Goal: Task Accomplishment & Management: Use online tool/utility

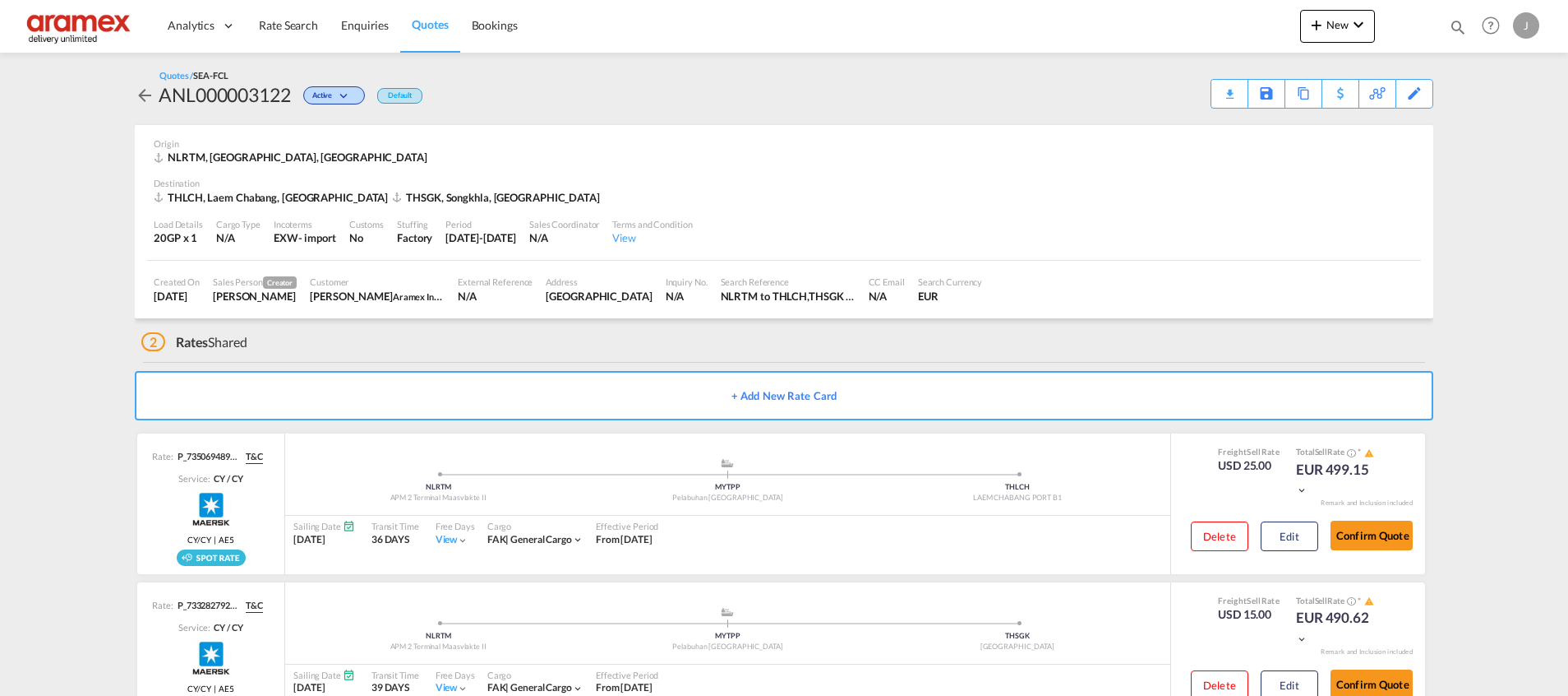
scroll to position [56, 0]
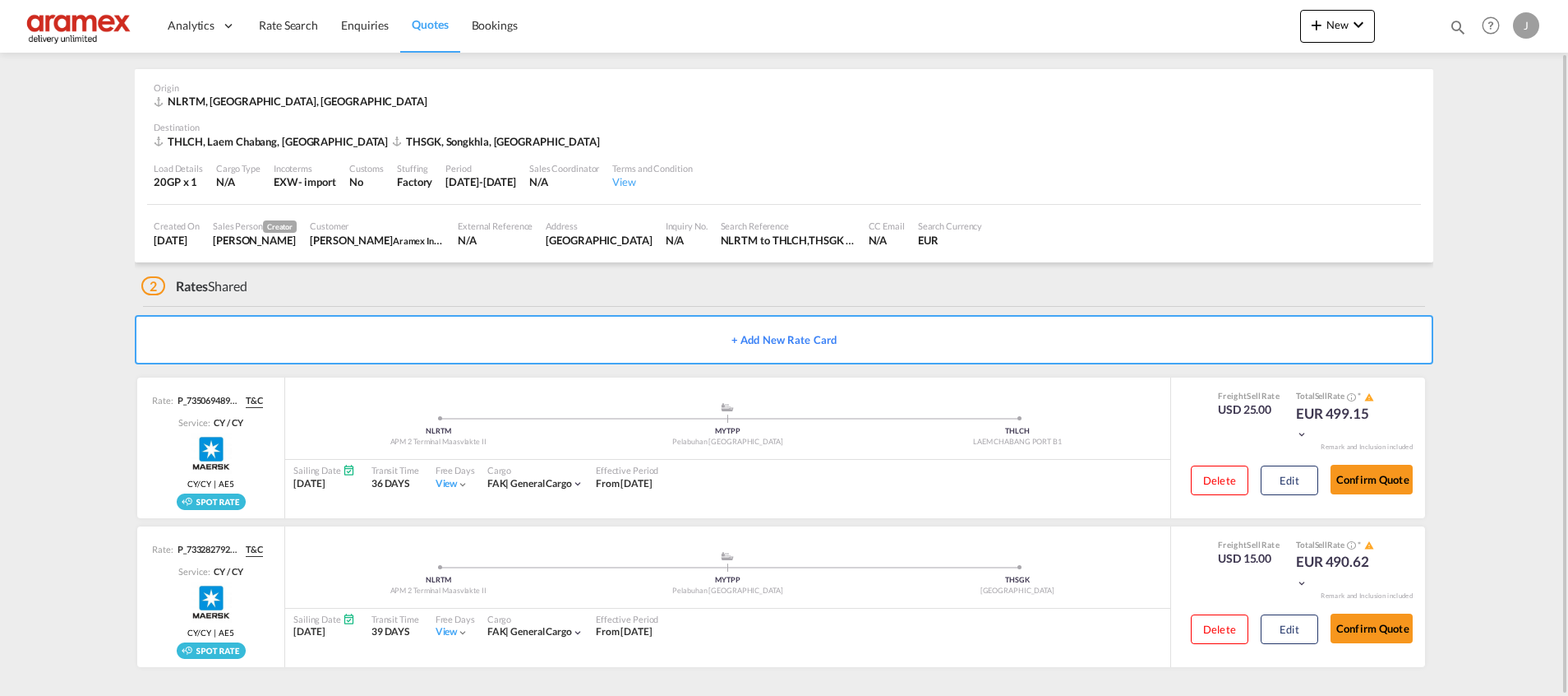
click at [1499, 149] on md-content "Analytics Dashboard Rate Search Enquiries Quotes Bookings New Quote Bookings" at bounding box center [784, 348] width 1568 height 696
click at [1459, 28] on md-icon "icon-magnify" at bounding box center [1458, 27] width 18 height 18
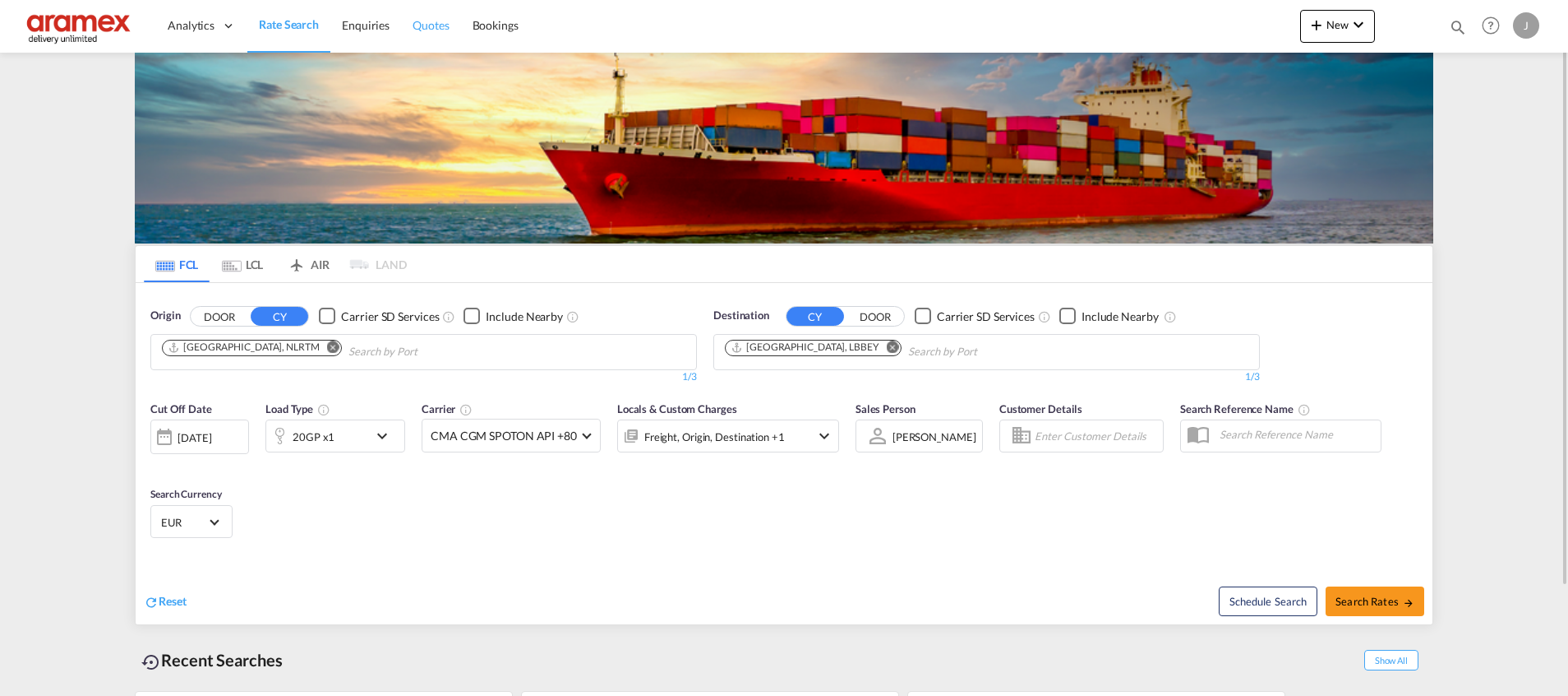
click at [426, 21] on span "Quotes" at bounding box center [430, 25] width 36 height 14
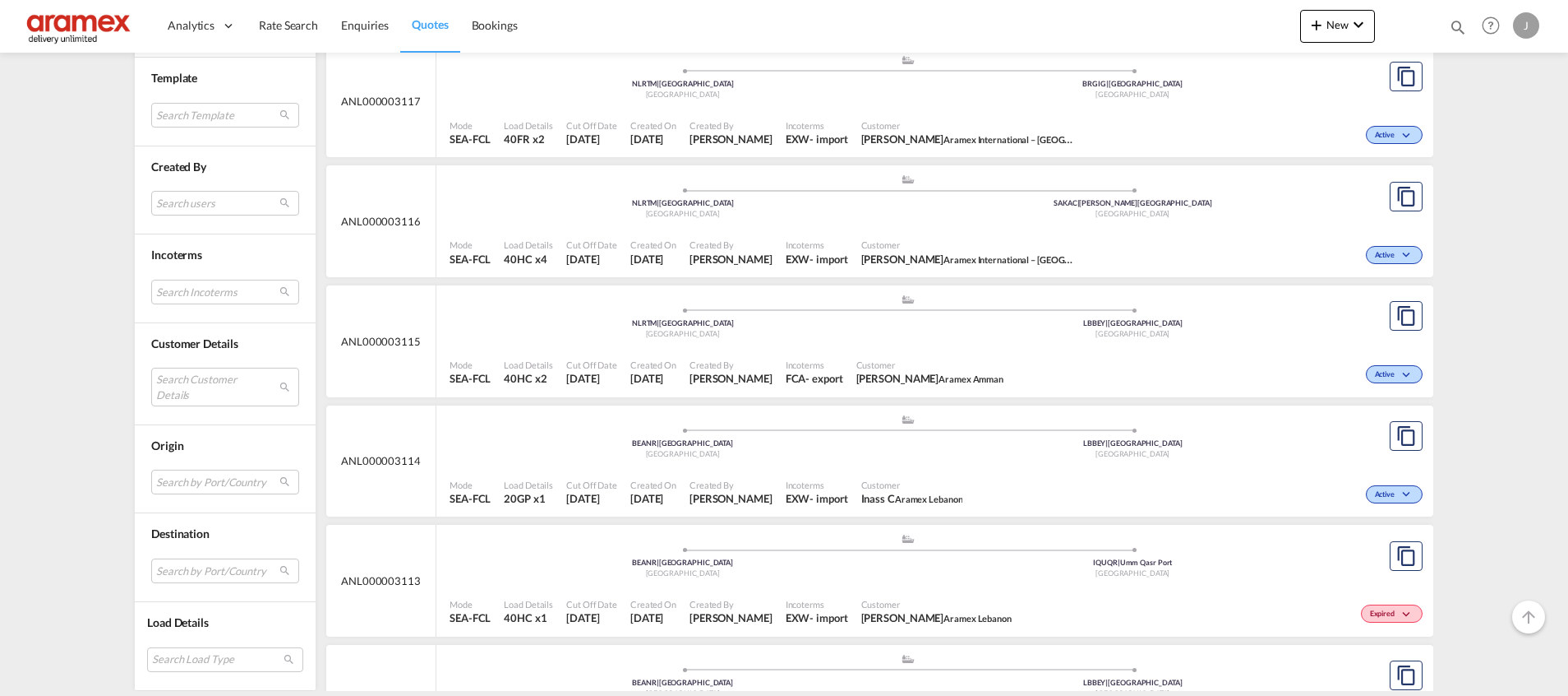
scroll to position [1233, 0]
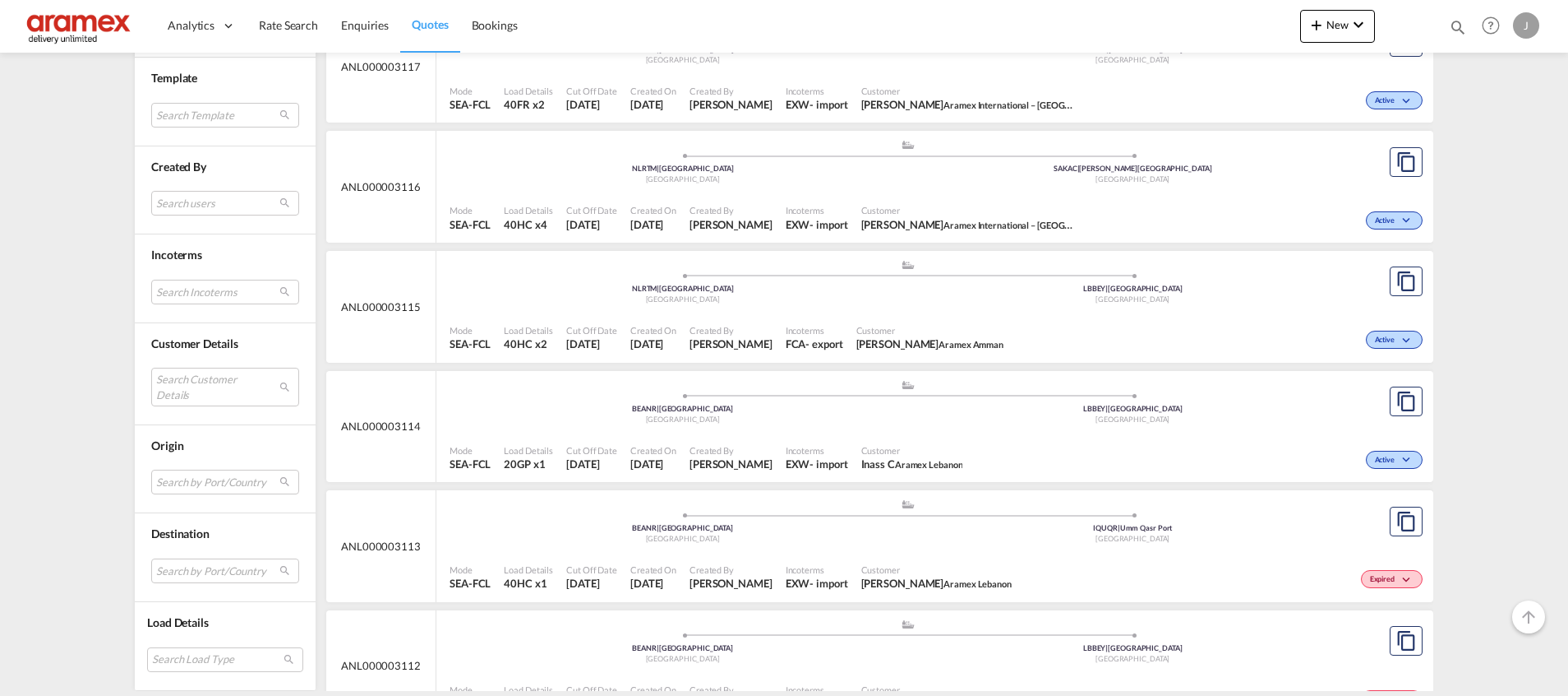
click at [946, 404] on div "LBBEY | [GEOGRAPHIC_DATA]" at bounding box center [1133, 409] width 450 height 11
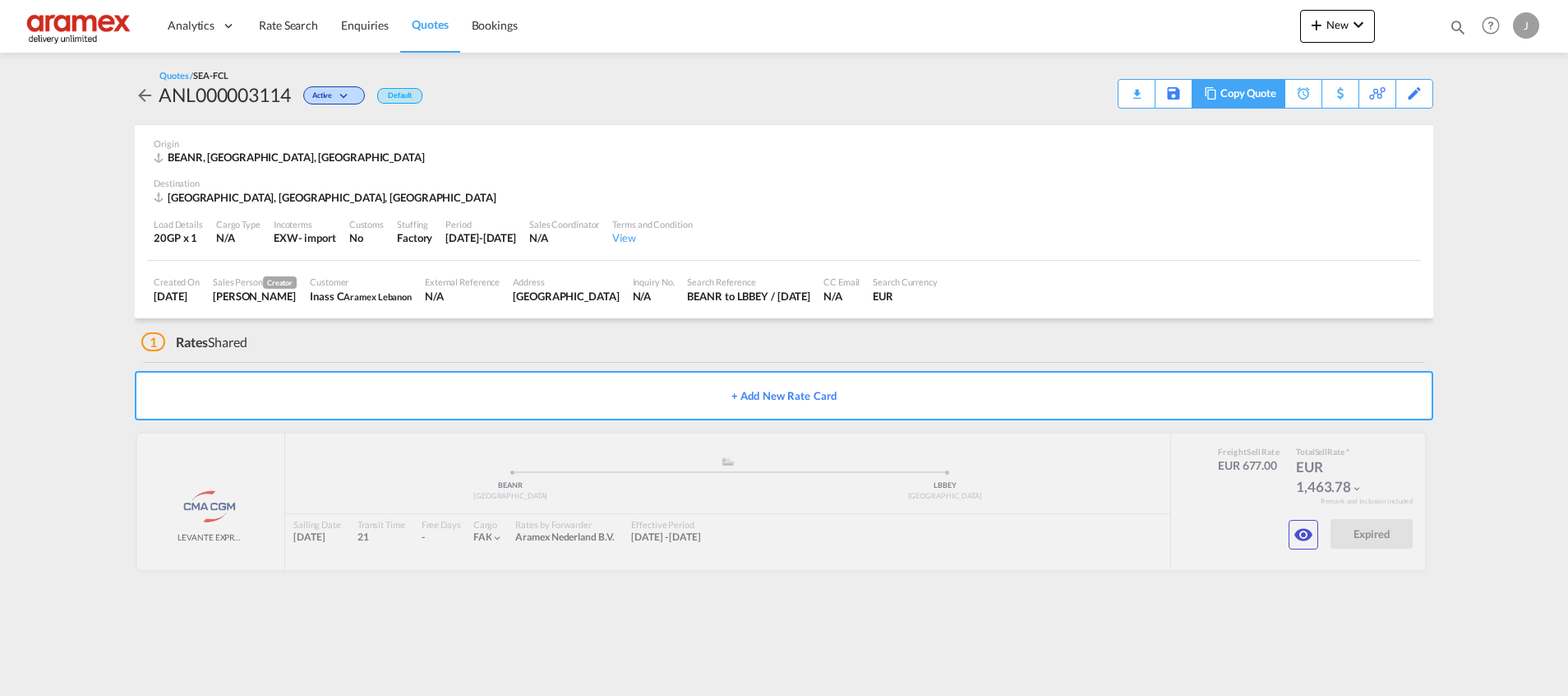
click at [1215, 96] on md-icon at bounding box center [1211, 93] width 19 height 13
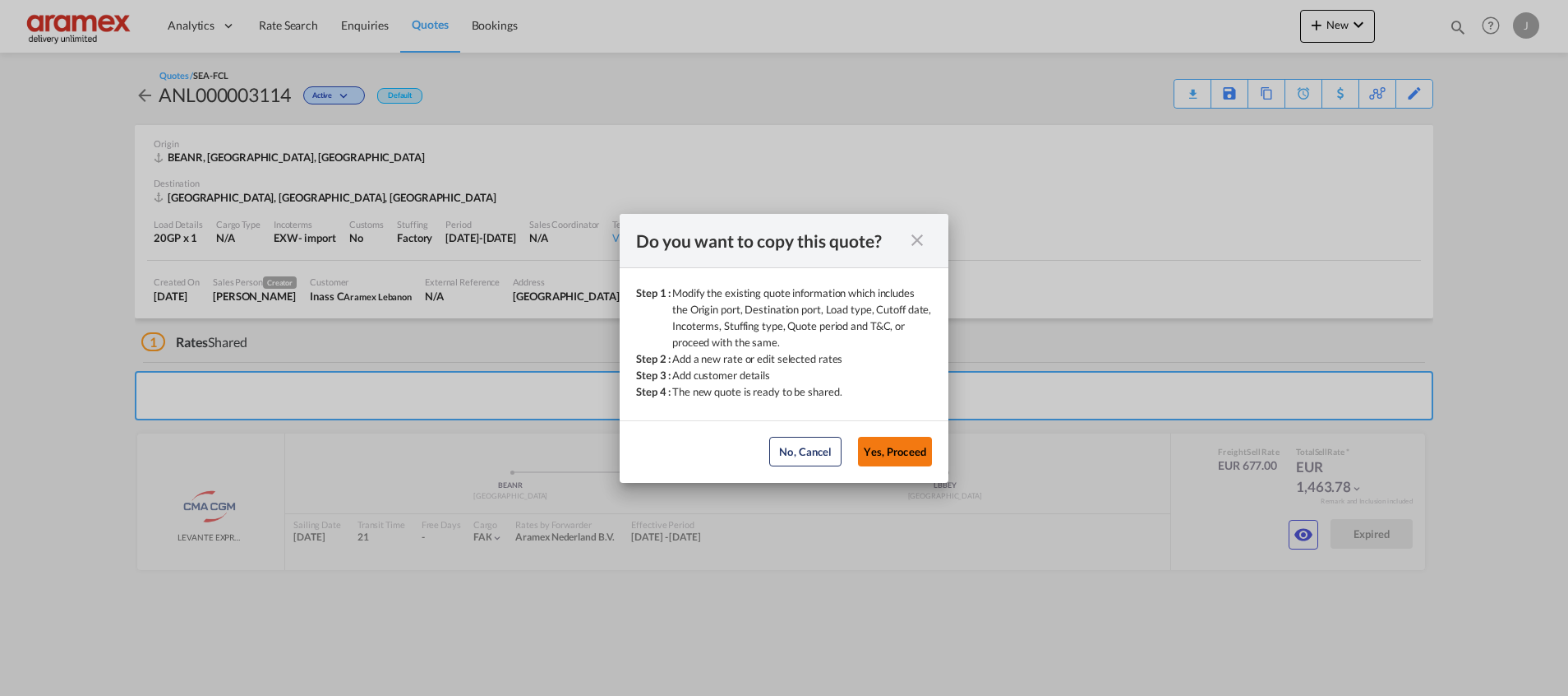
click at [896, 455] on button "Yes, Proceed" at bounding box center [895, 451] width 74 height 30
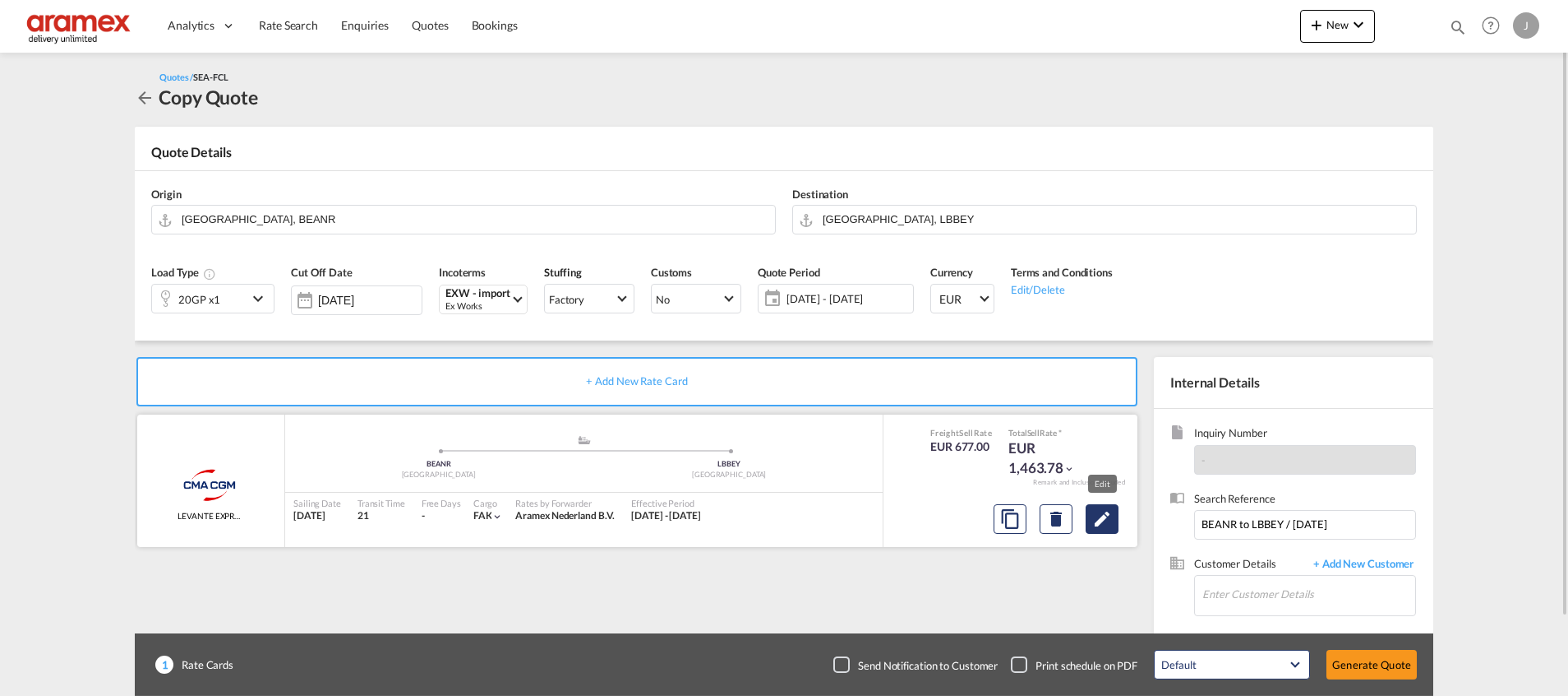
click at [1099, 517] on md-icon "Edit" at bounding box center [1102, 519] width 19 height 19
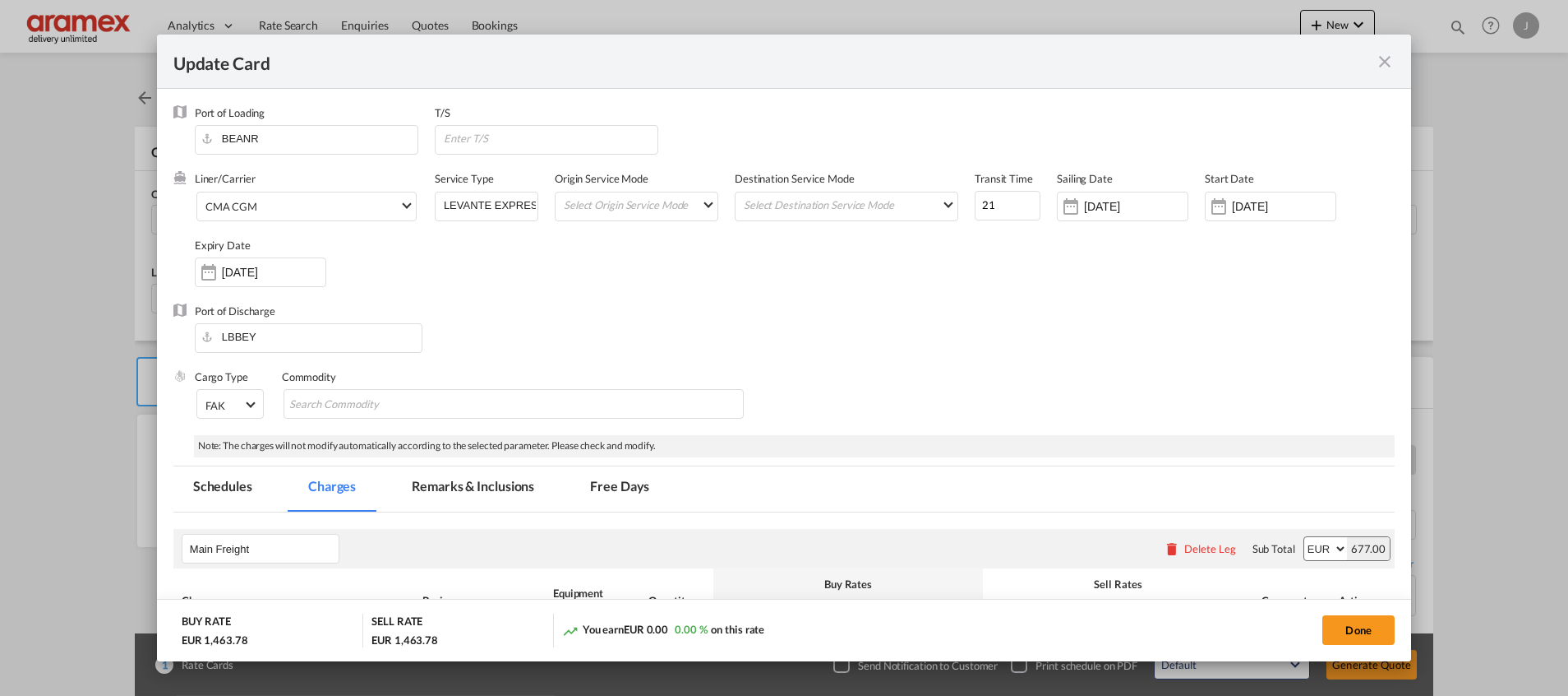
select select "per equipment"
select select "per shipment"
select select "per equipment"
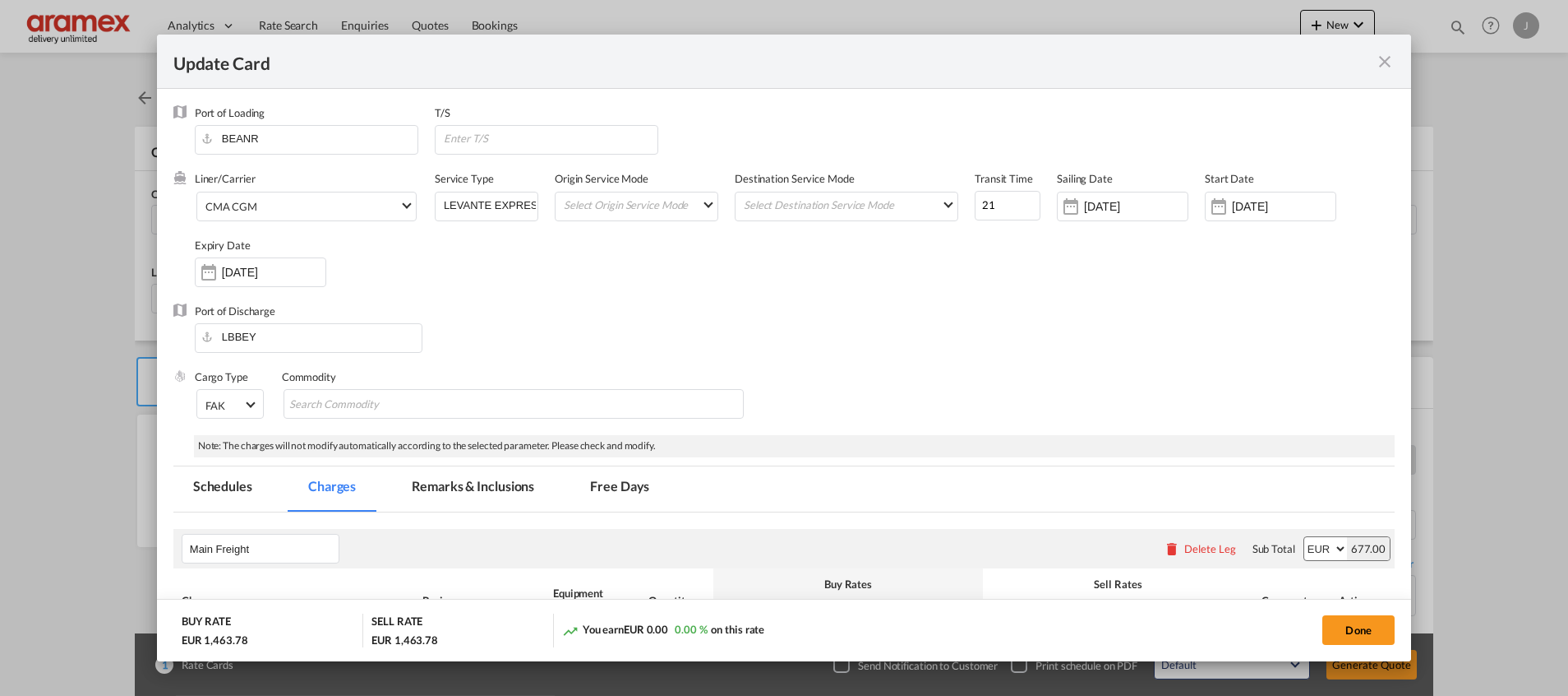
select select "per equipment"
select select "% on pickup"
select select "per equipment"
click at [1076, 218] on div "[DATE]" at bounding box center [1123, 206] width 131 height 30
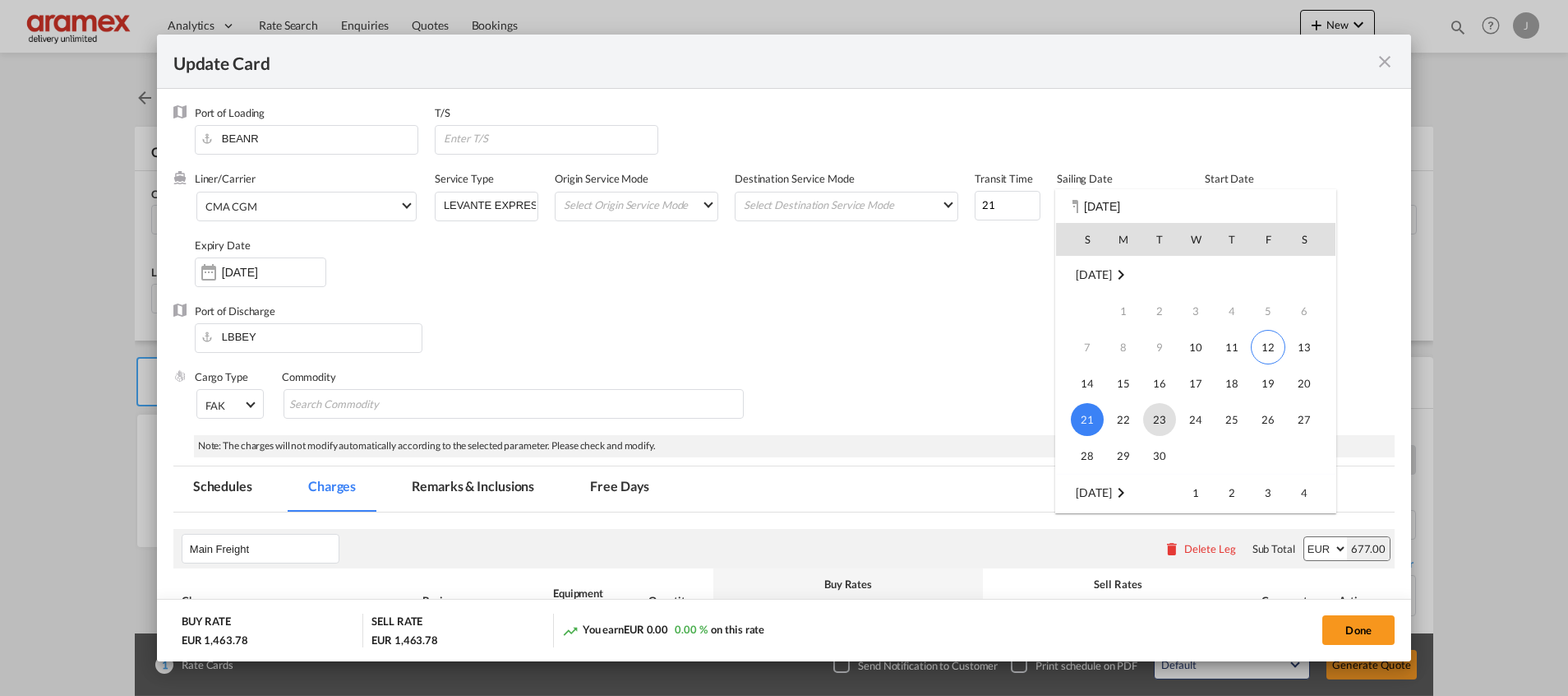
click at [1163, 421] on span "23" at bounding box center [1160, 420] width 33 height 33
type input "[DATE]"
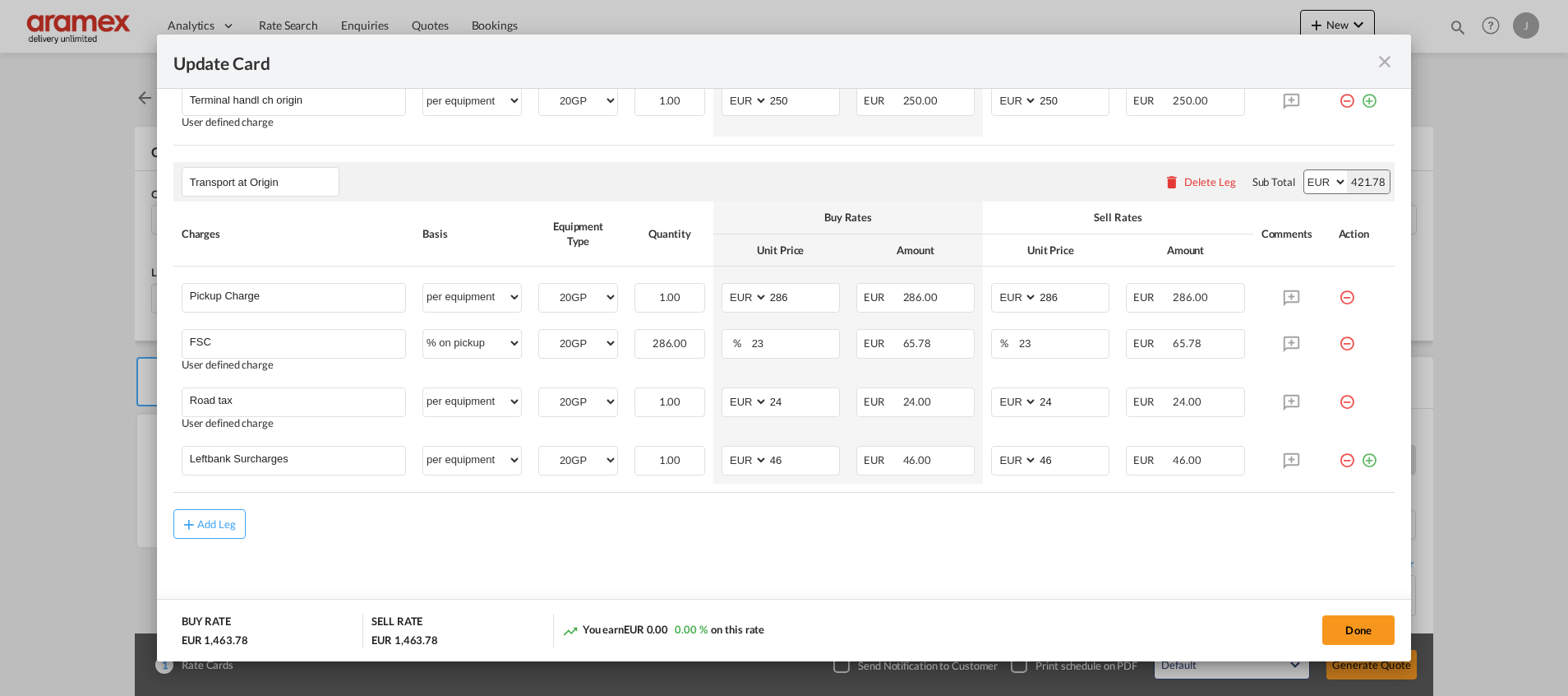
scroll to position [1017, 0]
click at [769, 292] on input "286" at bounding box center [804, 294] width 71 height 25
paste input "448.00"
type input "448.00"
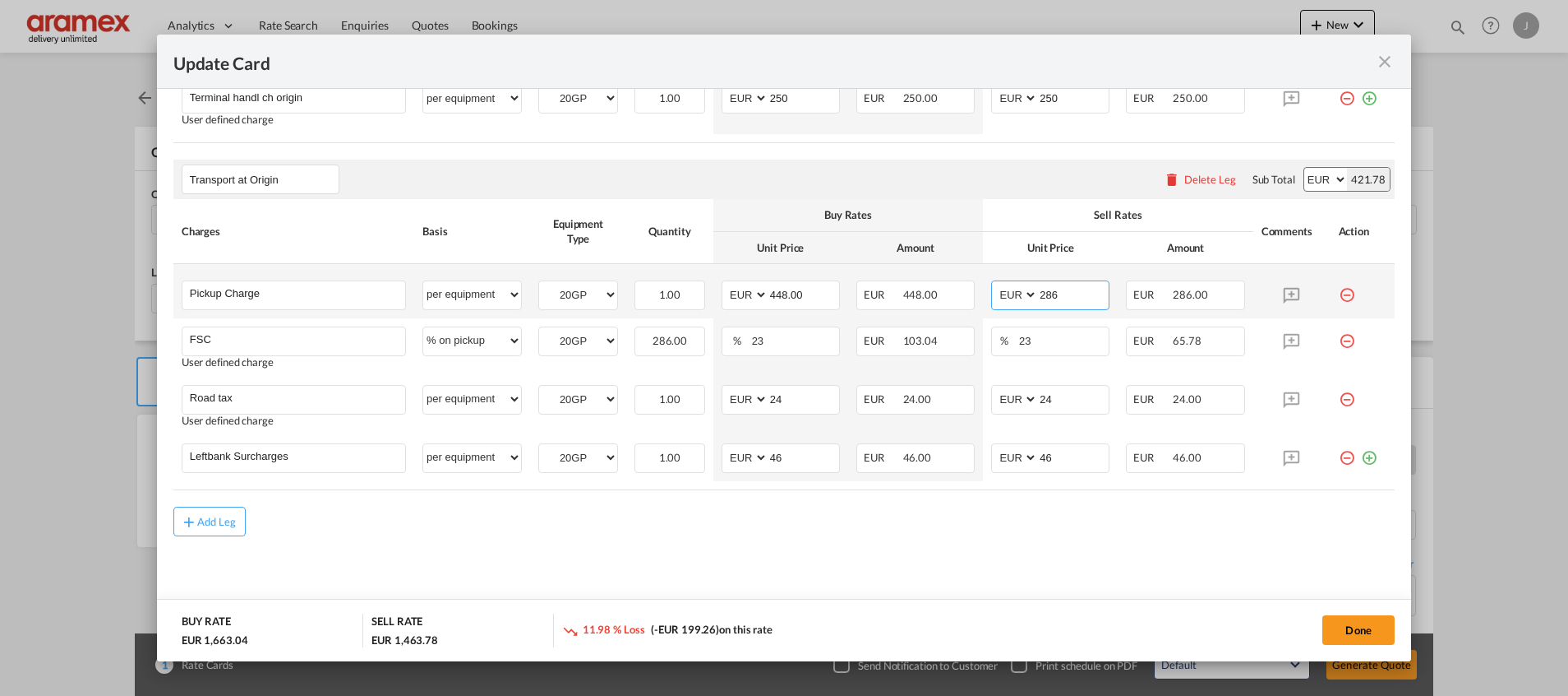
click at [1021, 290] on select "AED AFN ALL AMD ANG AOA ARS AUD AWG AZN BAM BBD BDT BGN BHD BIF BMD BND BOB BRL…" at bounding box center [1016, 295] width 43 height 22
click at [1050, 299] on input "286" at bounding box center [1073, 294] width 71 height 25
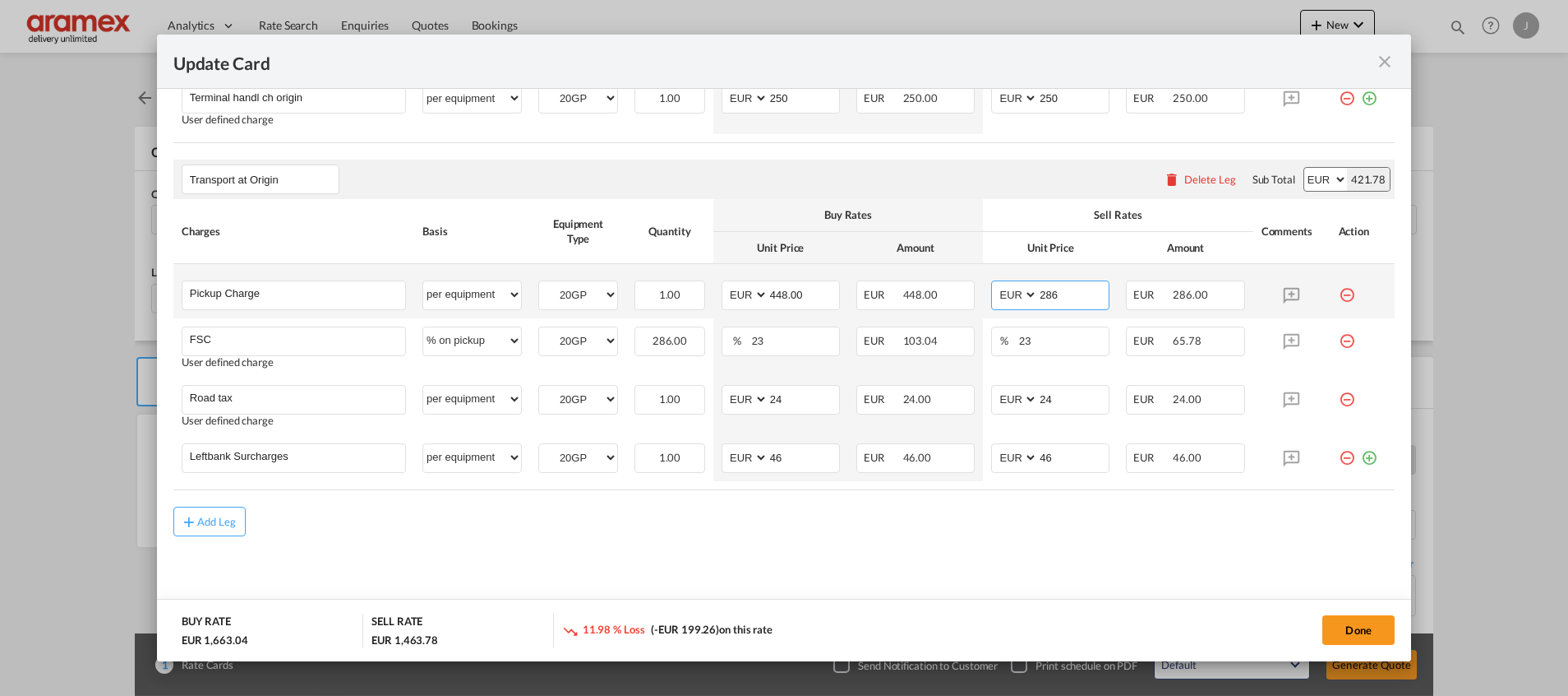
click at [1050, 299] on input "286" at bounding box center [1073, 294] width 71 height 25
paste input "448.00"
type input "448.00`"
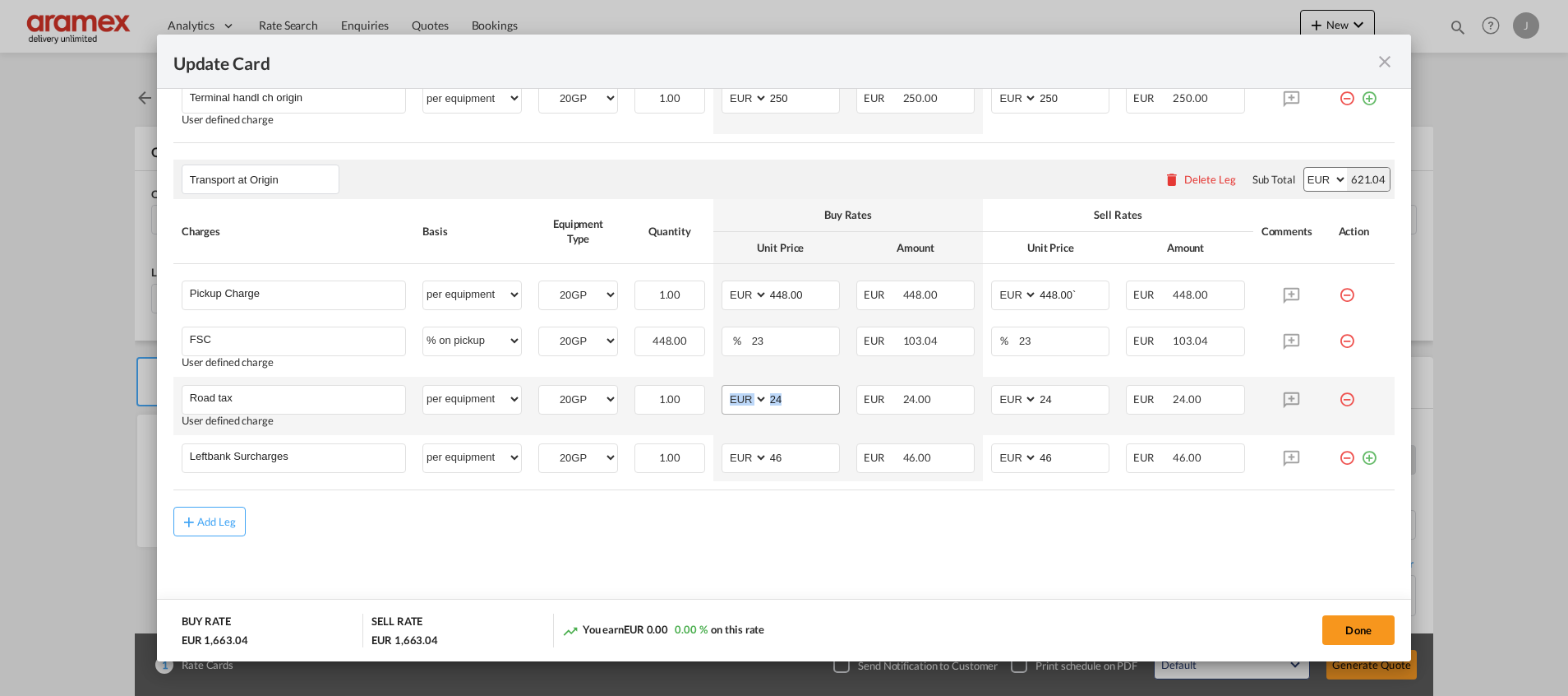
drag, startPoint x: 795, startPoint y: 409, endPoint x: 739, endPoint y: 401, distance: 56.6
click at [739, 401] on md-input-container "AED AFN ALL AMD ANG AOA ARS AUD AWG AZN BAM BBD BDT BGN BHD BIF BMD BND [PERSON…" at bounding box center [781, 399] width 119 height 30
click at [855, 547] on md-content "Main Freight Please enter leg name Leg Name Already Exists Delete Leg Sub Total…" at bounding box center [784, 58] width 1221 height 1126
click at [772, 347] on input "23" at bounding box center [795, 340] width 89 height 25
type input "23"
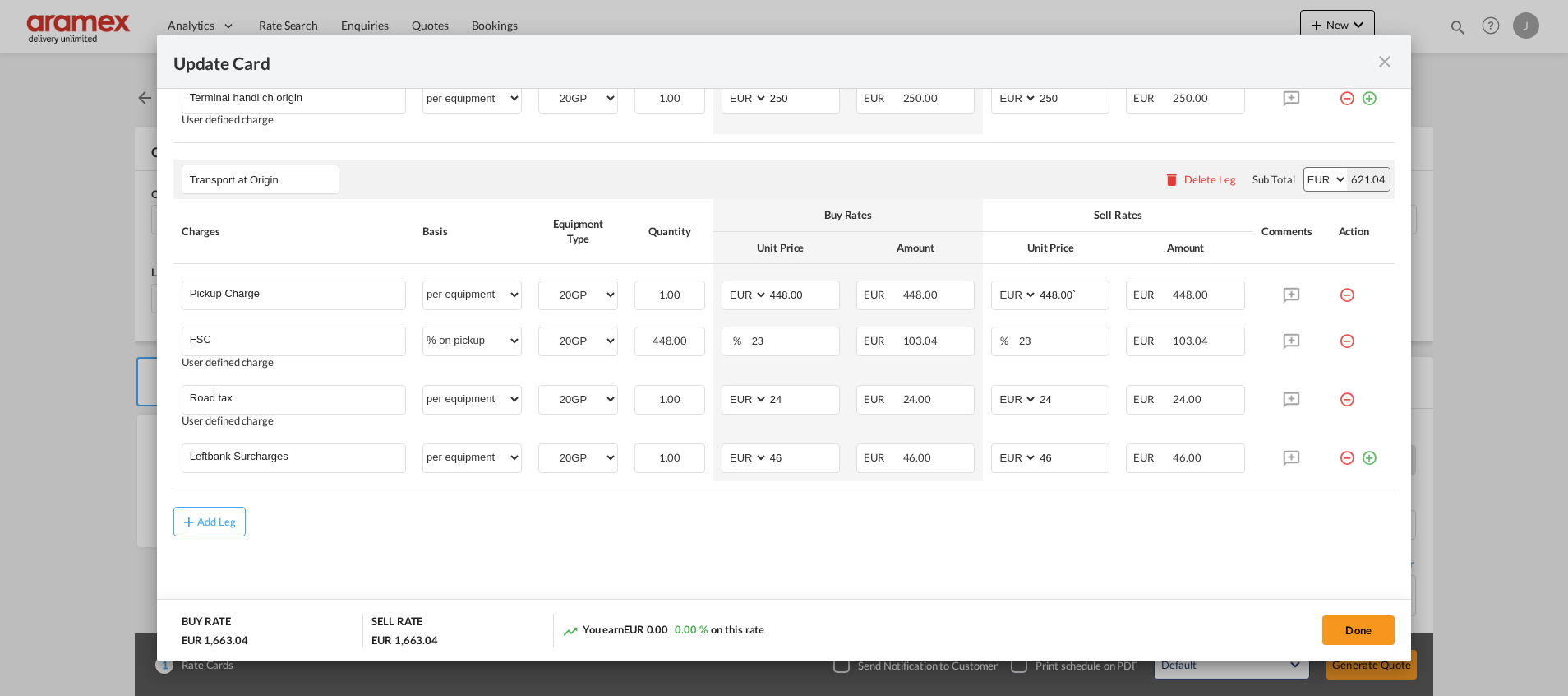
drag, startPoint x: 662, startPoint y: 562, endPoint x: 676, endPoint y: 554, distance: 16.1
click at [662, 562] on md-content "Main Freight Please enter leg name Leg Name Already Exists Delete Leg Sub Total…" at bounding box center [784, 58] width 1221 height 1126
drag, startPoint x: 768, startPoint y: 405, endPoint x: 754, endPoint y: 407, distance: 14.1
click at [742, 405] on md-input-container "AED AFN ALL AMD ANG AOA ARS AUD AWG AZN BAM BBD BDT BGN BHD BIF BMD BND [PERSON…" at bounding box center [781, 399] width 119 height 30
paste input "61.00"
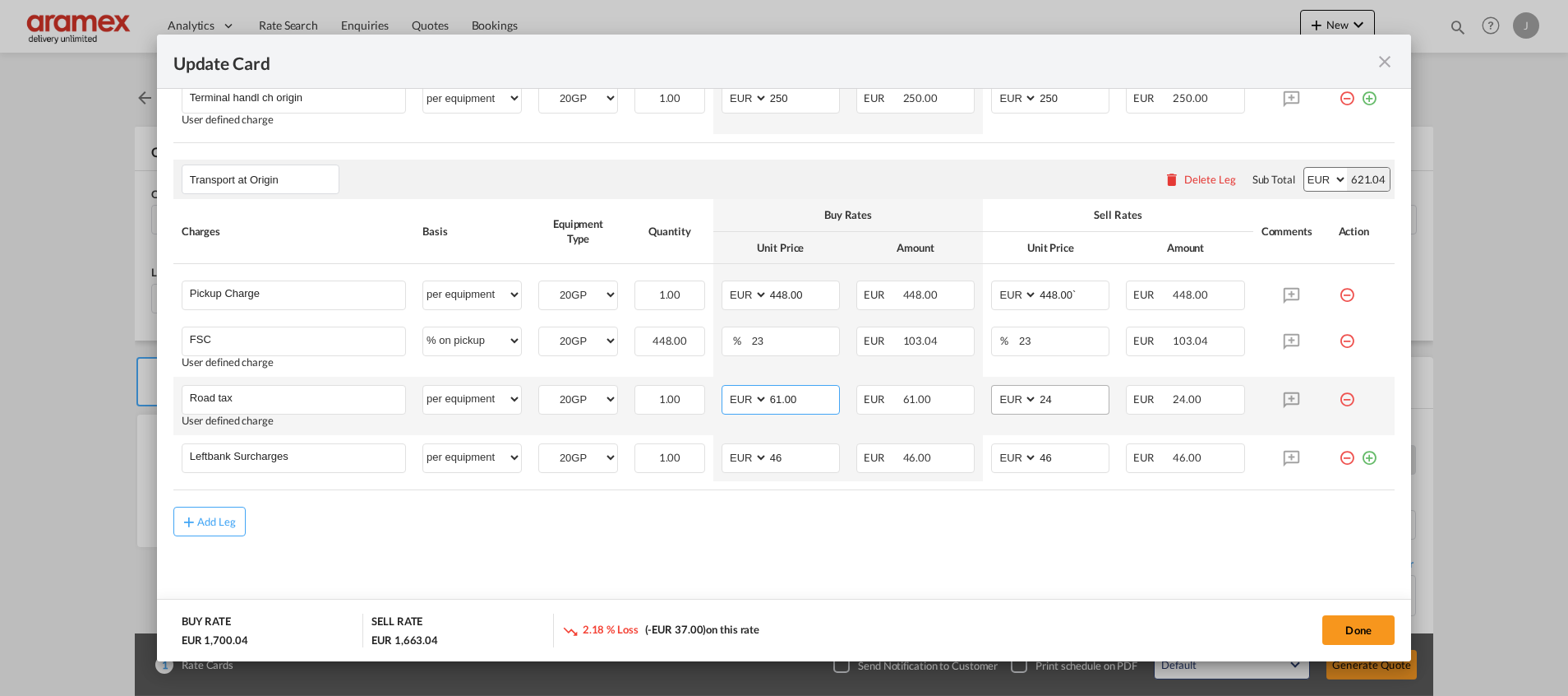
type input "61.00"
drag, startPoint x: 1066, startPoint y: 392, endPoint x: 989, endPoint y: 402, distance: 77.6
click at [991, 394] on md-input-container "AED AFN ALL AMD ANG AOA ARS AUD AWG AZN BAM BBD BDT BGN BHD BIF BMD BND [PERSON…" at bounding box center [1050, 399] width 119 height 30
paste input "61.00"
type input "61.00"
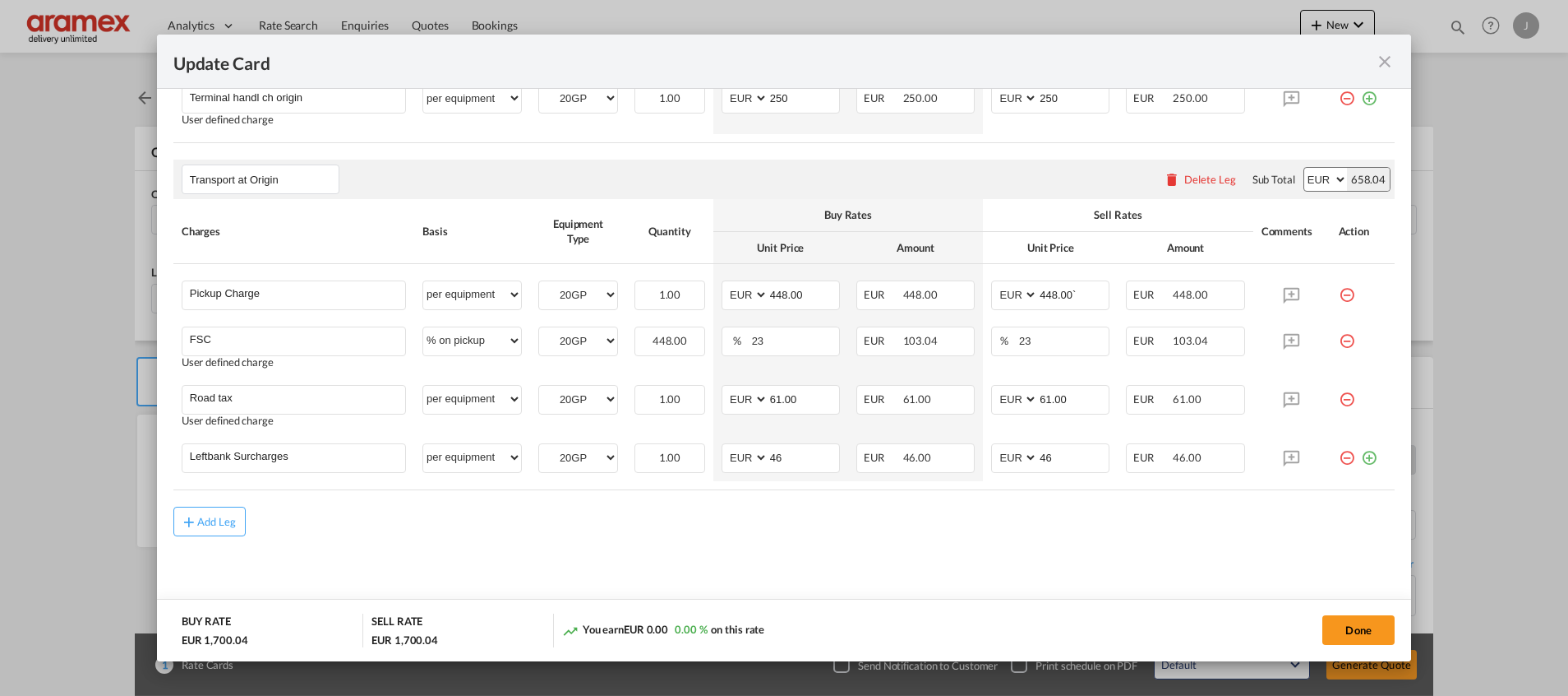
click at [848, 588] on md-content "Main Freight Please enter leg name Leg Name Already Exists Delete Leg Sub Total…" at bounding box center [784, 58] width 1221 height 1126
click at [802, 389] on input "61.00" at bounding box center [804, 398] width 71 height 25
type input "61"
click at [734, 542] on md-content "Main Freight Please enter leg name Leg Name Already Exists Delete Leg Sub Total…" at bounding box center [784, 58] width 1221 height 1126
click at [778, 394] on input "61" at bounding box center [804, 398] width 71 height 25
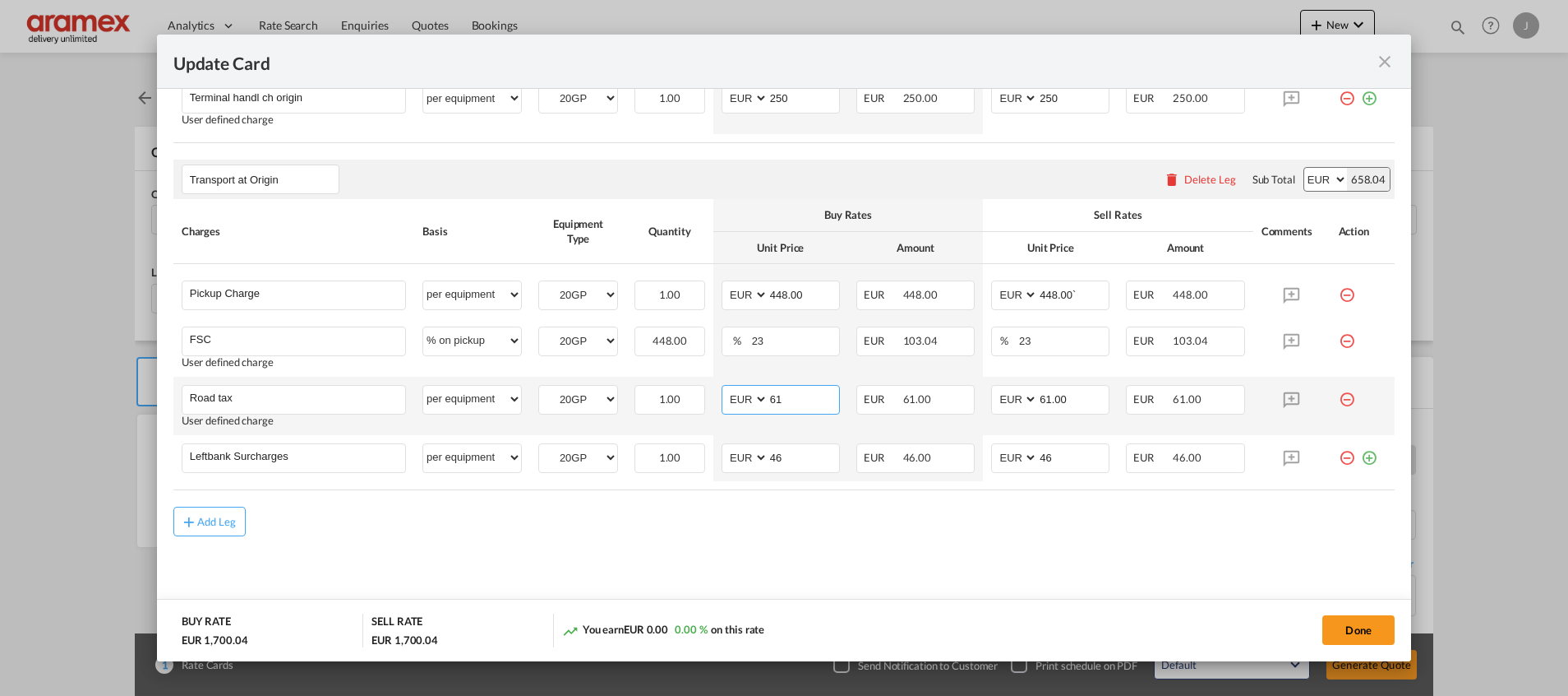
click at [778, 394] on input "61" at bounding box center [804, 398] width 71 height 25
click at [1042, 394] on input "61.00" at bounding box center [1073, 398] width 71 height 25
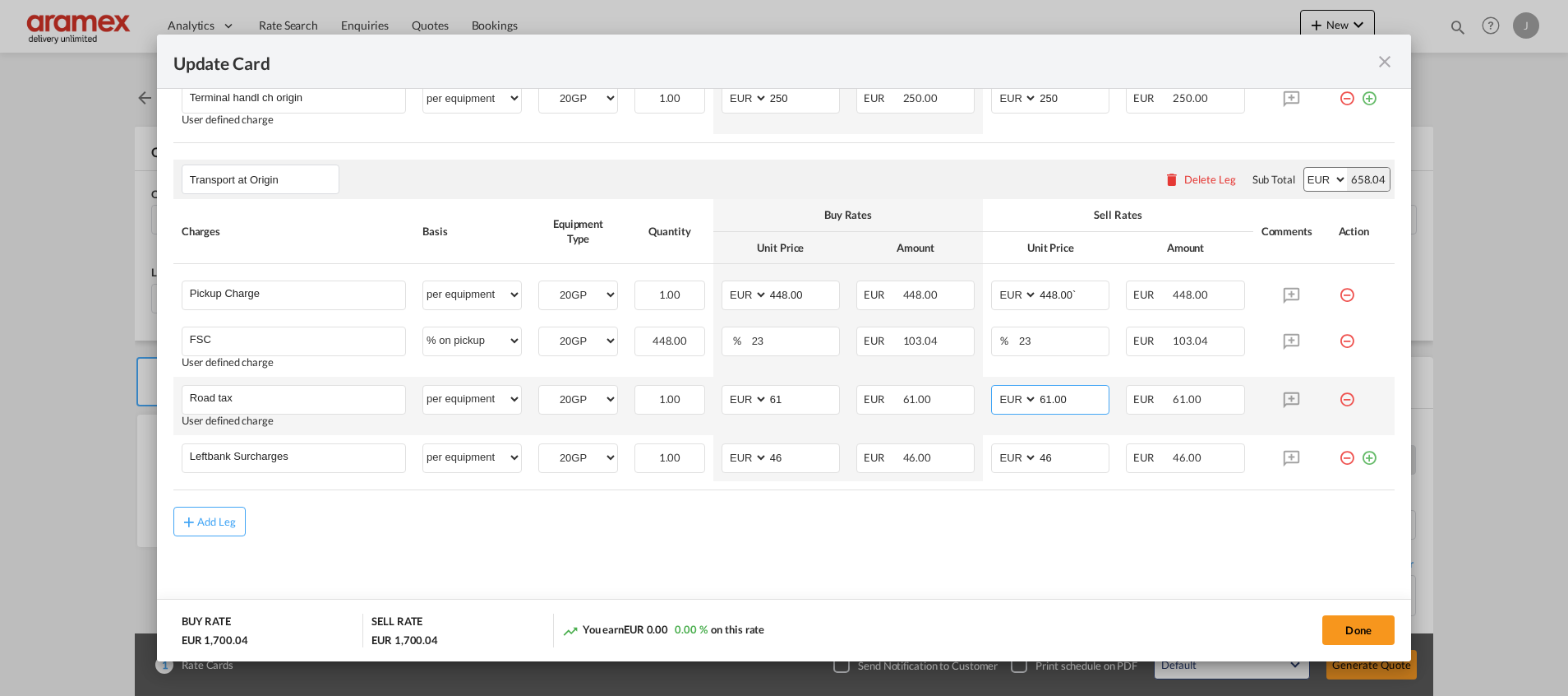
paste input "Update CardPort of ..."
type input "61"
click at [982, 551] on md-content "Main Freight Please enter leg name Leg Name Already Exists Delete Leg Sub Total…" at bounding box center [784, 58] width 1221 height 1126
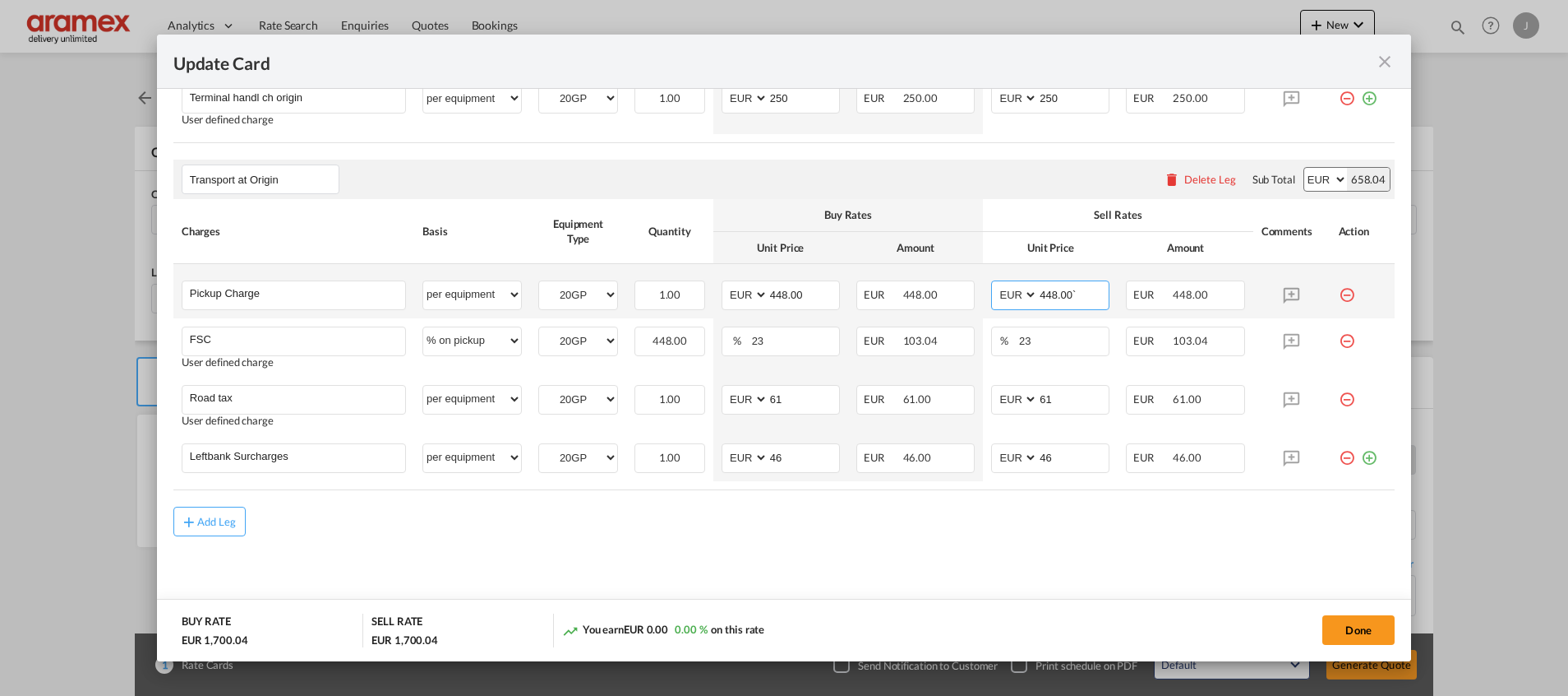
click at [1075, 293] on input "448.00`" at bounding box center [1073, 294] width 71 height 25
type input "448"
click at [813, 286] on input "448.00" at bounding box center [804, 294] width 71 height 25
type input "448"
click at [802, 510] on div "Add Leg" at bounding box center [784, 521] width 1221 height 30
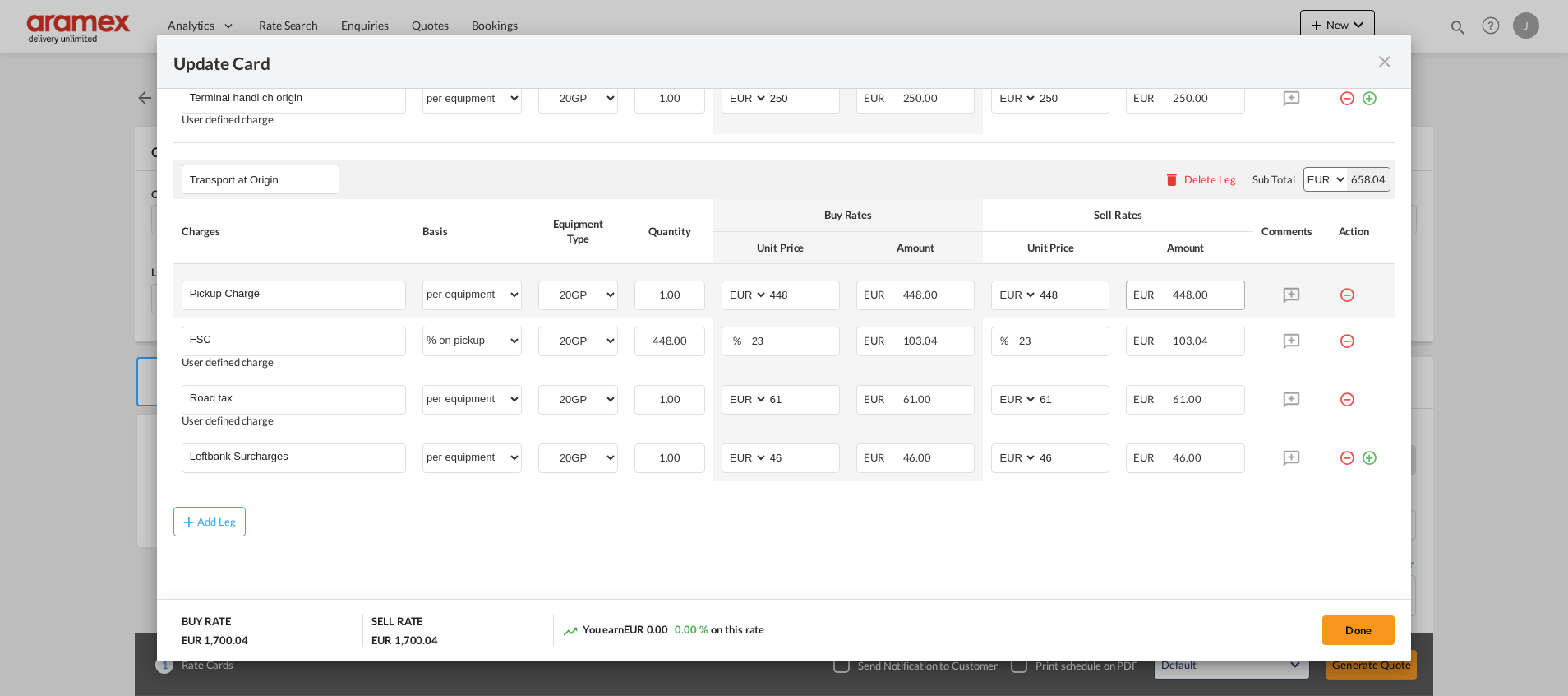
click at [1205, 296] on div "EUR 448.00" at bounding box center [1185, 295] width 119 height 30
click at [886, 567] on md-content "Main Freight Please enter leg name Leg Name Already Exists Delete Leg Sub Total…" at bounding box center [784, 58] width 1221 height 1126
click at [1359, 631] on button "Done" at bounding box center [1358, 629] width 72 height 30
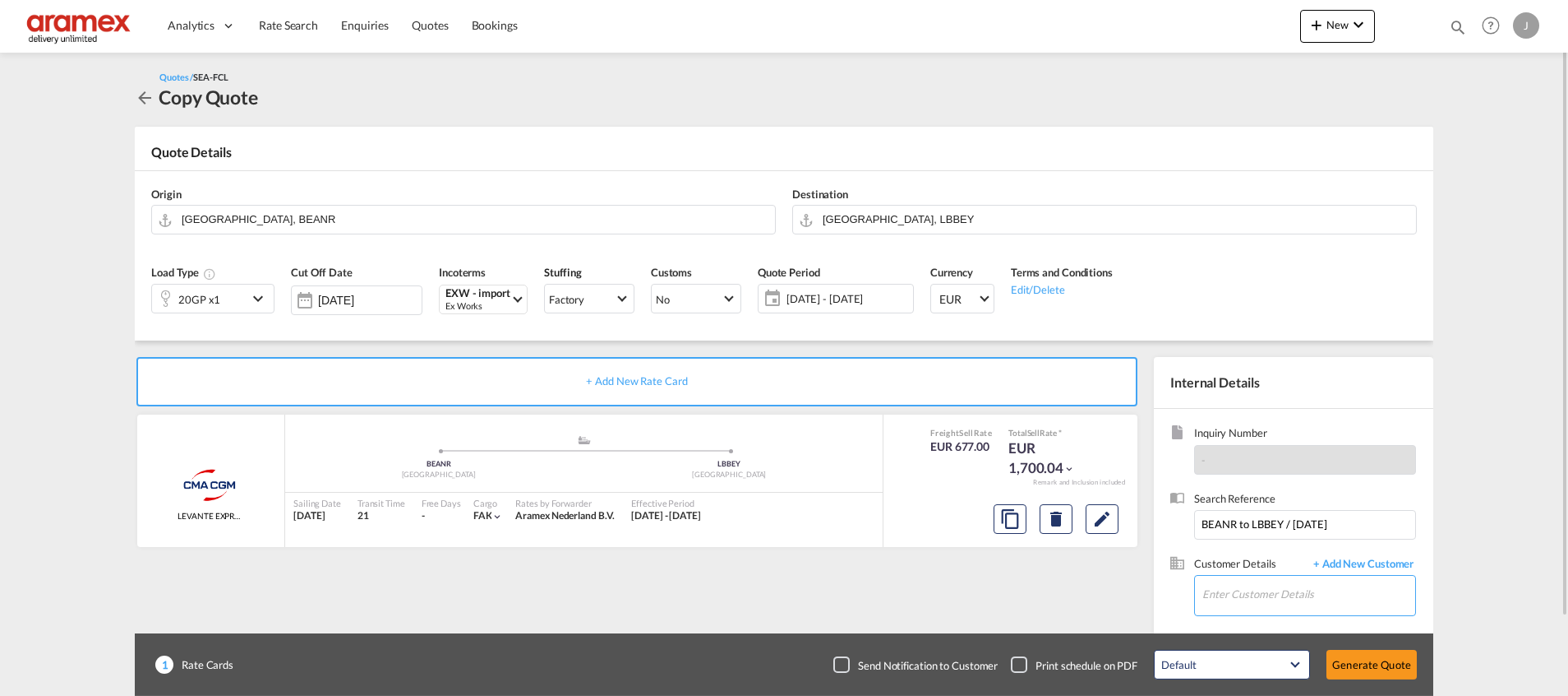
click at [1240, 592] on input "Enter Customer Details" at bounding box center [1309, 594] width 213 height 37
click at [1238, 553] on div "Inass C inass @[DOMAIN_NAME] | Aramex Lebanon" at bounding box center [1308, 554] width 214 height 44
type input "Aramex Lebanon, Inass C, [EMAIL_ADDRESS][DOMAIN_NAME]"
click at [1365, 664] on button "Generate Quote" at bounding box center [1372, 664] width 91 height 30
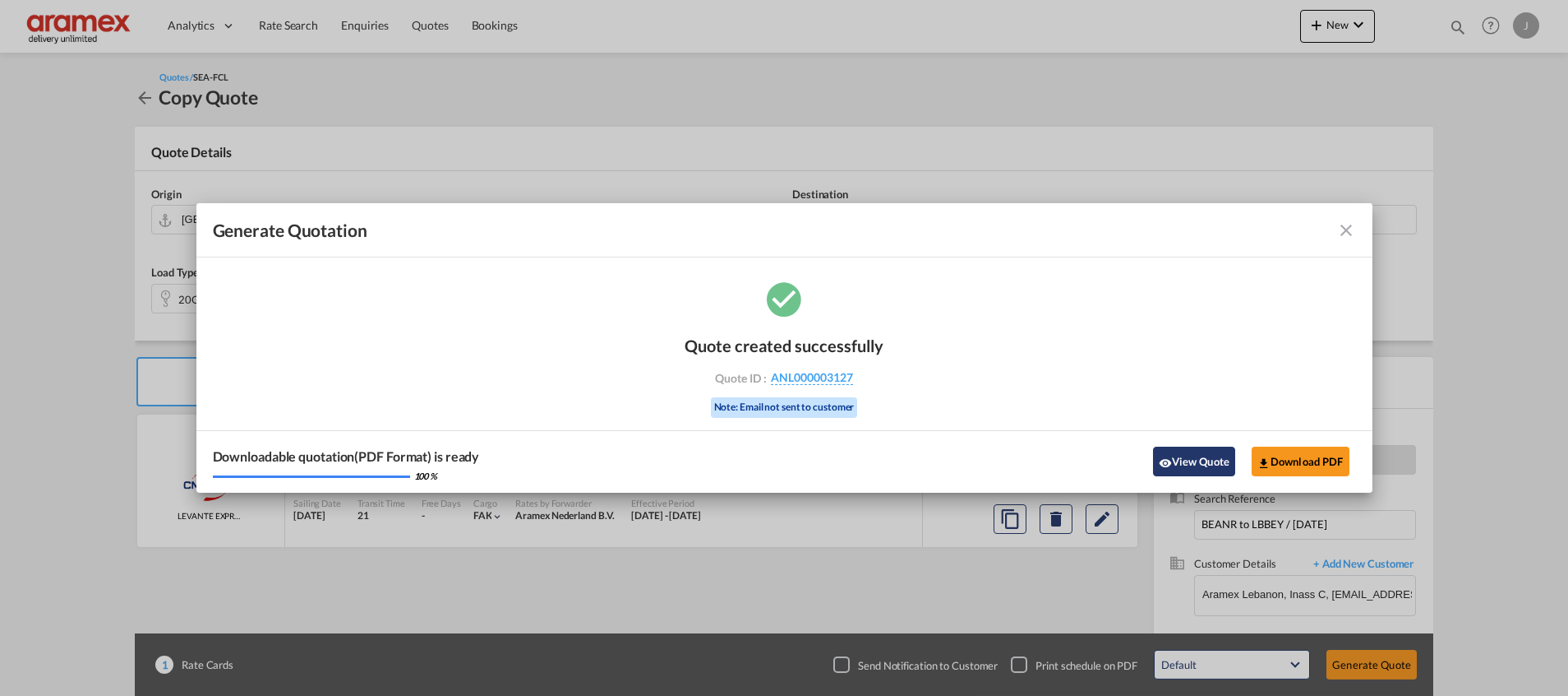
click at [1195, 459] on button "View Quote" at bounding box center [1194, 461] width 82 height 30
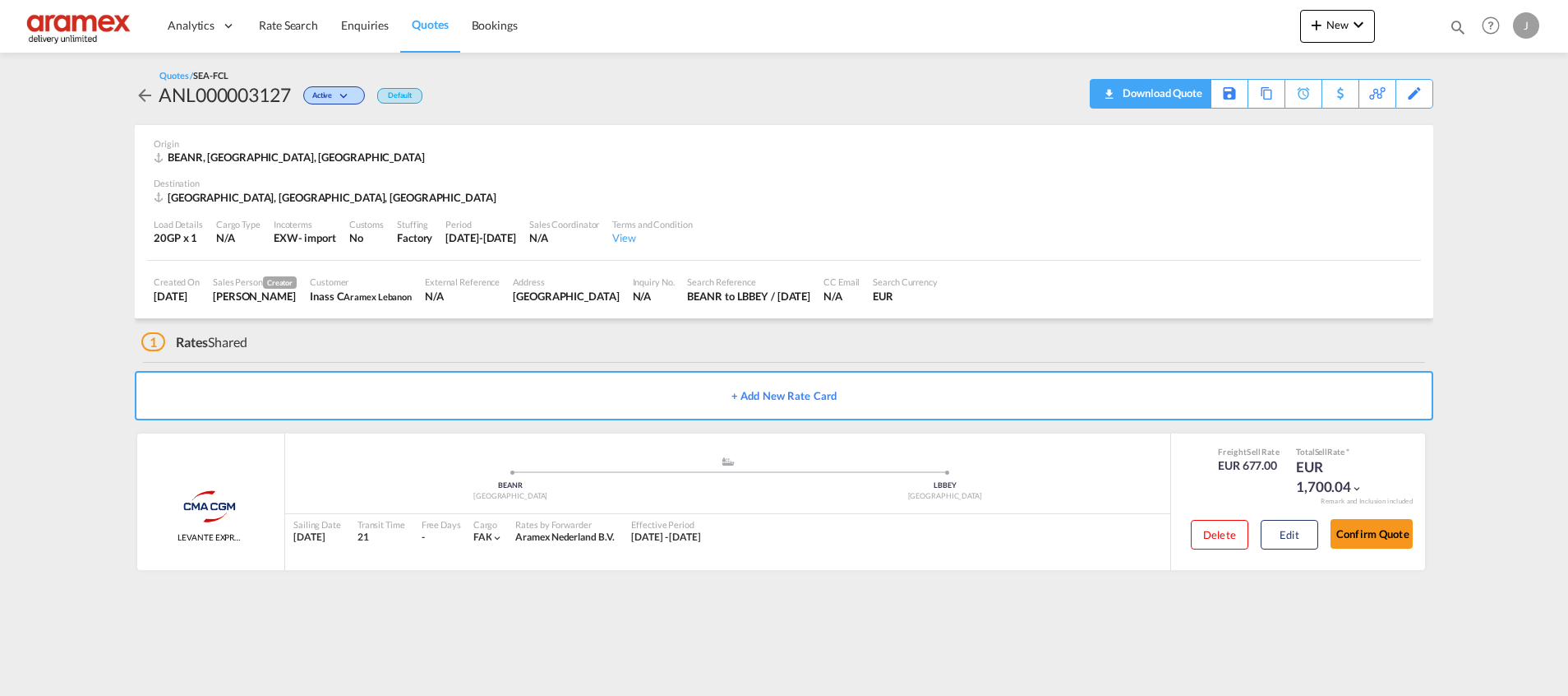
click at [1177, 93] on div "Download Quote" at bounding box center [1160, 93] width 84 height 26
